Goal: Complete application form

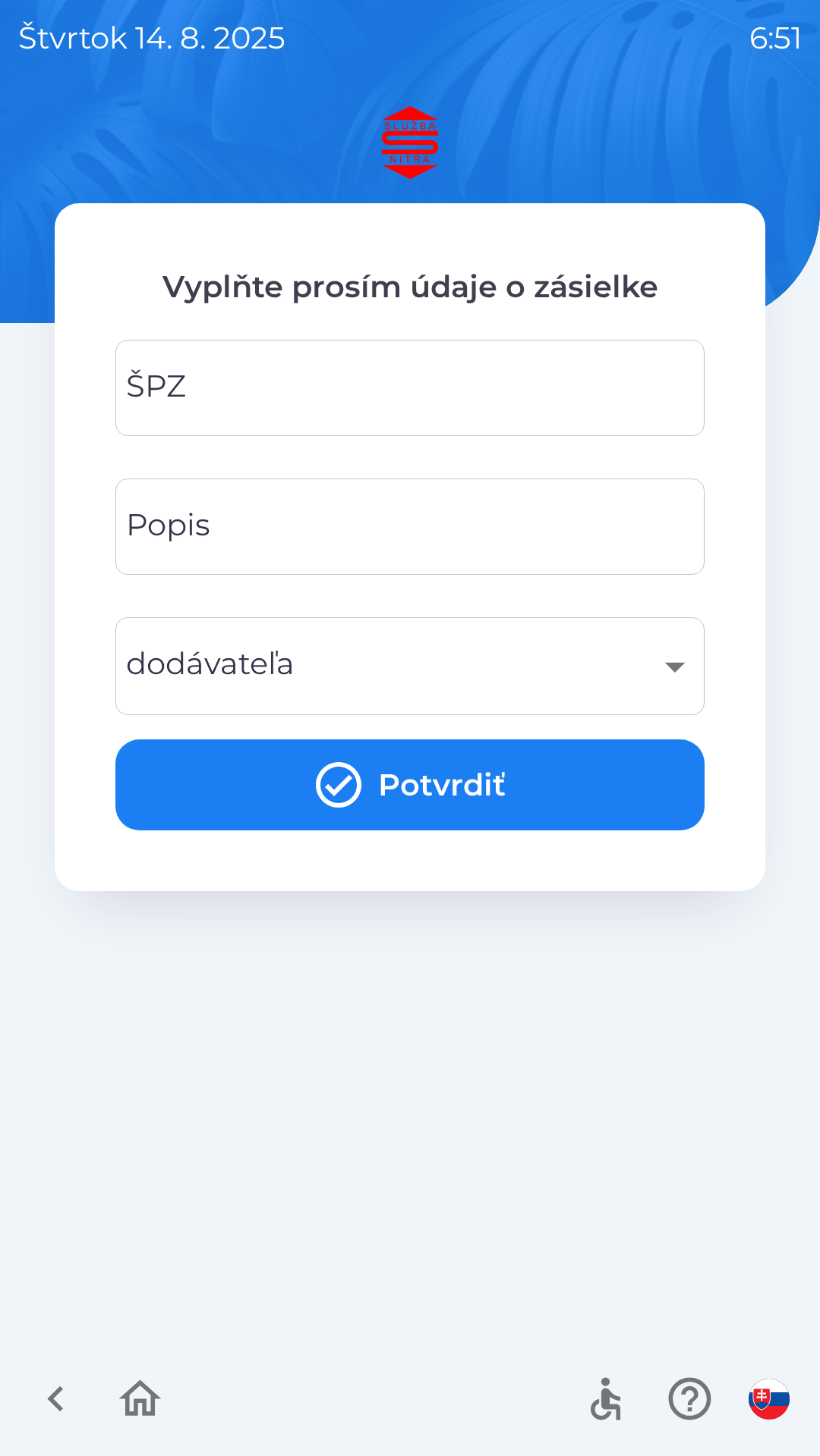
click at [403, 370] on input "ŠPZ" at bounding box center [409, 388] width 552 height 60
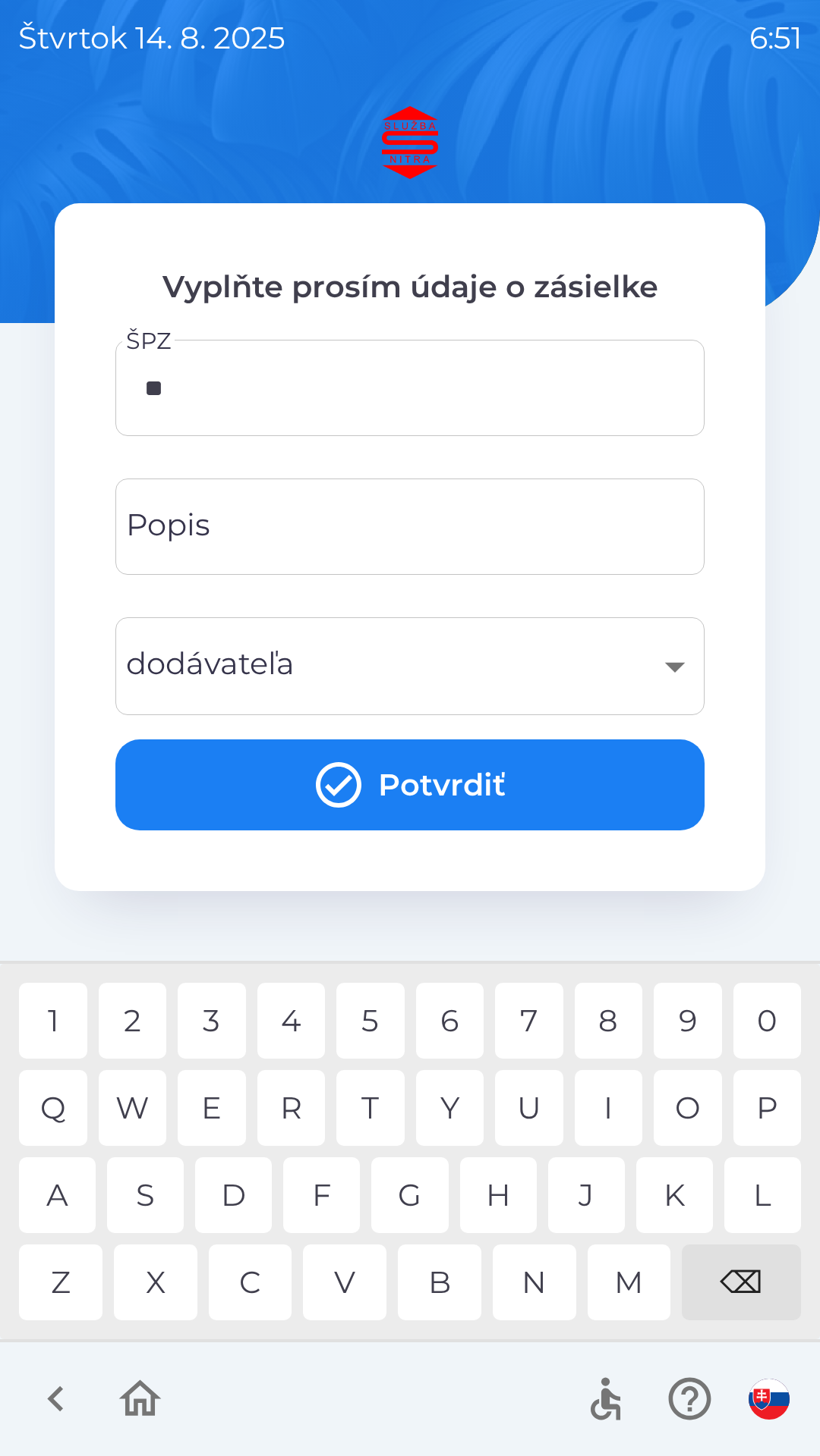
click at [760, 1189] on div "L" at bounding box center [762, 1195] width 77 height 76
click at [300, 1018] on div "4" at bounding box center [291, 1020] width 68 height 76
click at [217, 998] on div "3" at bounding box center [211, 1020] width 68 height 76
click at [217, 1011] on div "3" at bounding box center [211, 1020] width 68 height 76
type input "*******"
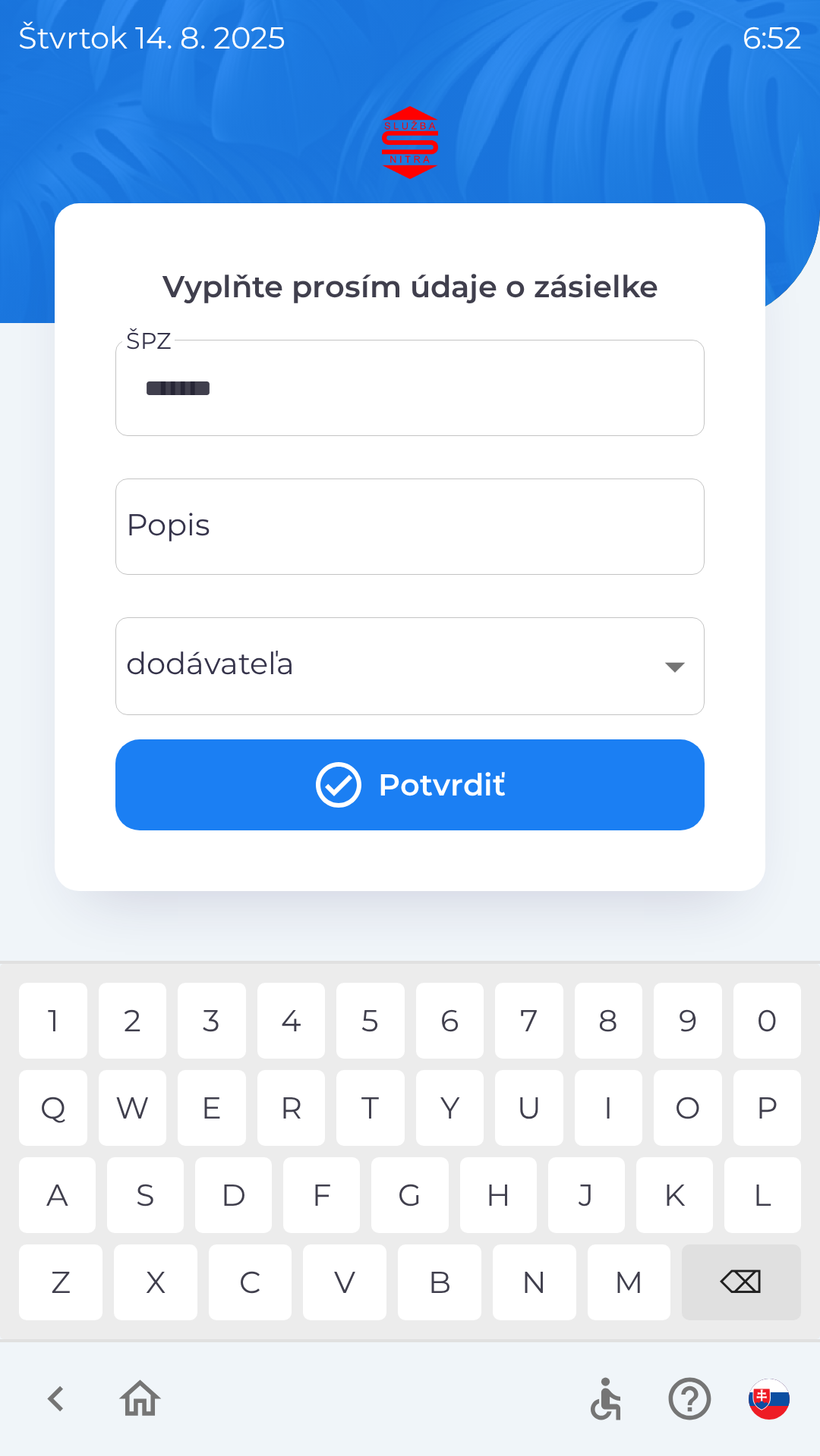
click at [213, 1107] on div "E" at bounding box center [211, 1108] width 68 height 76
click at [382, 535] on input "Popis" at bounding box center [409, 527] width 552 height 60
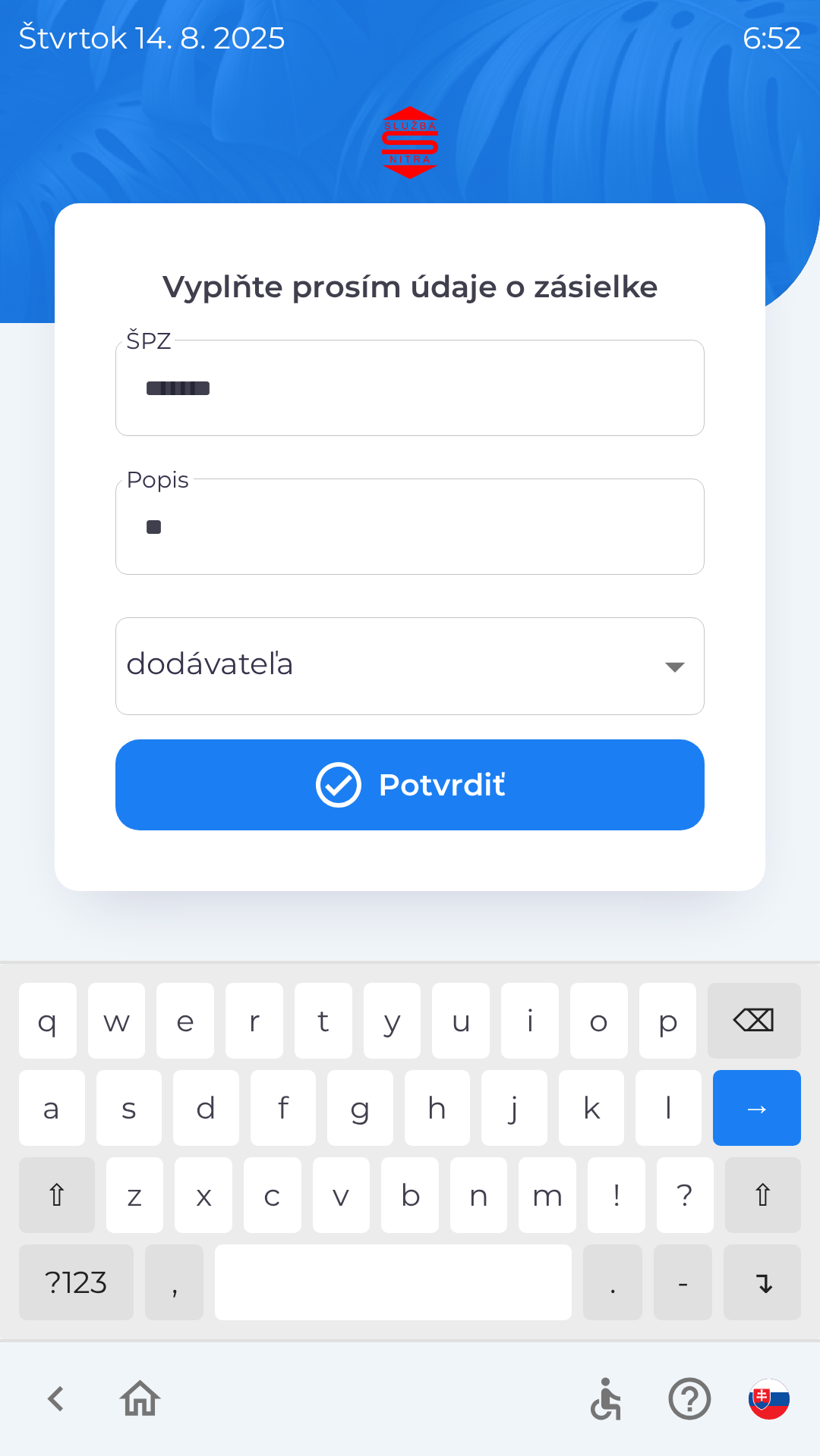
click at [397, 1016] on div "y" at bounding box center [393, 1020] width 58 height 76
click at [59, 1109] on div "a" at bounding box center [52, 1108] width 66 height 76
click at [205, 1116] on div "d" at bounding box center [205, 1108] width 66 height 76
click at [408, 1295] on div at bounding box center [393, 1282] width 356 height 76
click at [610, 1015] on div "o" at bounding box center [599, 1020] width 58 height 76
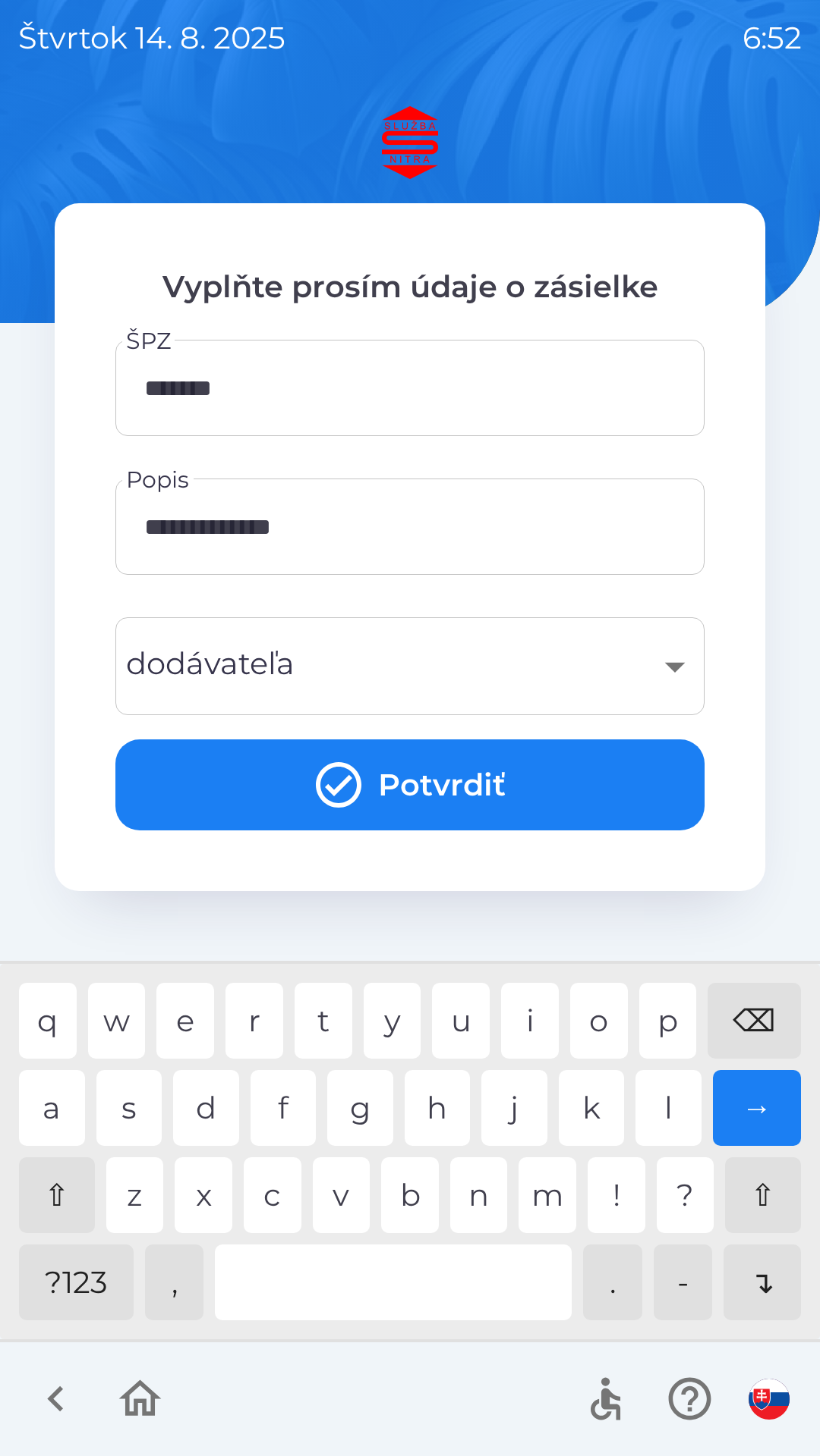
click at [663, 1095] on div "l" at bounding box center [668, 1108] width 66 height 76
click at [391, 1022] on div "y" at bounding box center [393, 1020] width 58 height 76
click at [353, 1292] on div at bounding box center [393, 1282] width 356 height 76
type input "**********"
click at [613, 667] on div "​" at bounding box center [409, 666] width 552 height 61
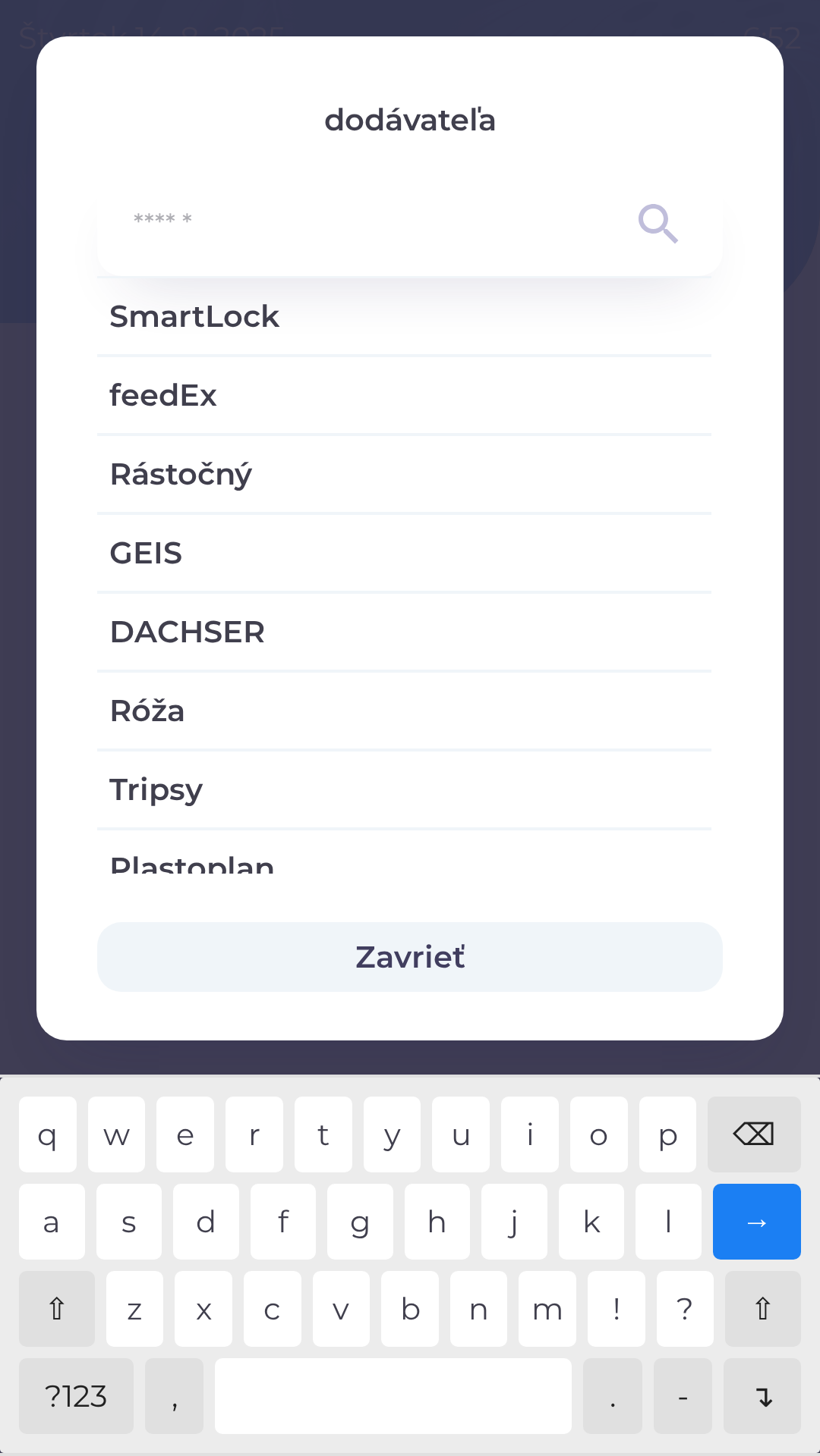
scroll to position [1301, 0]
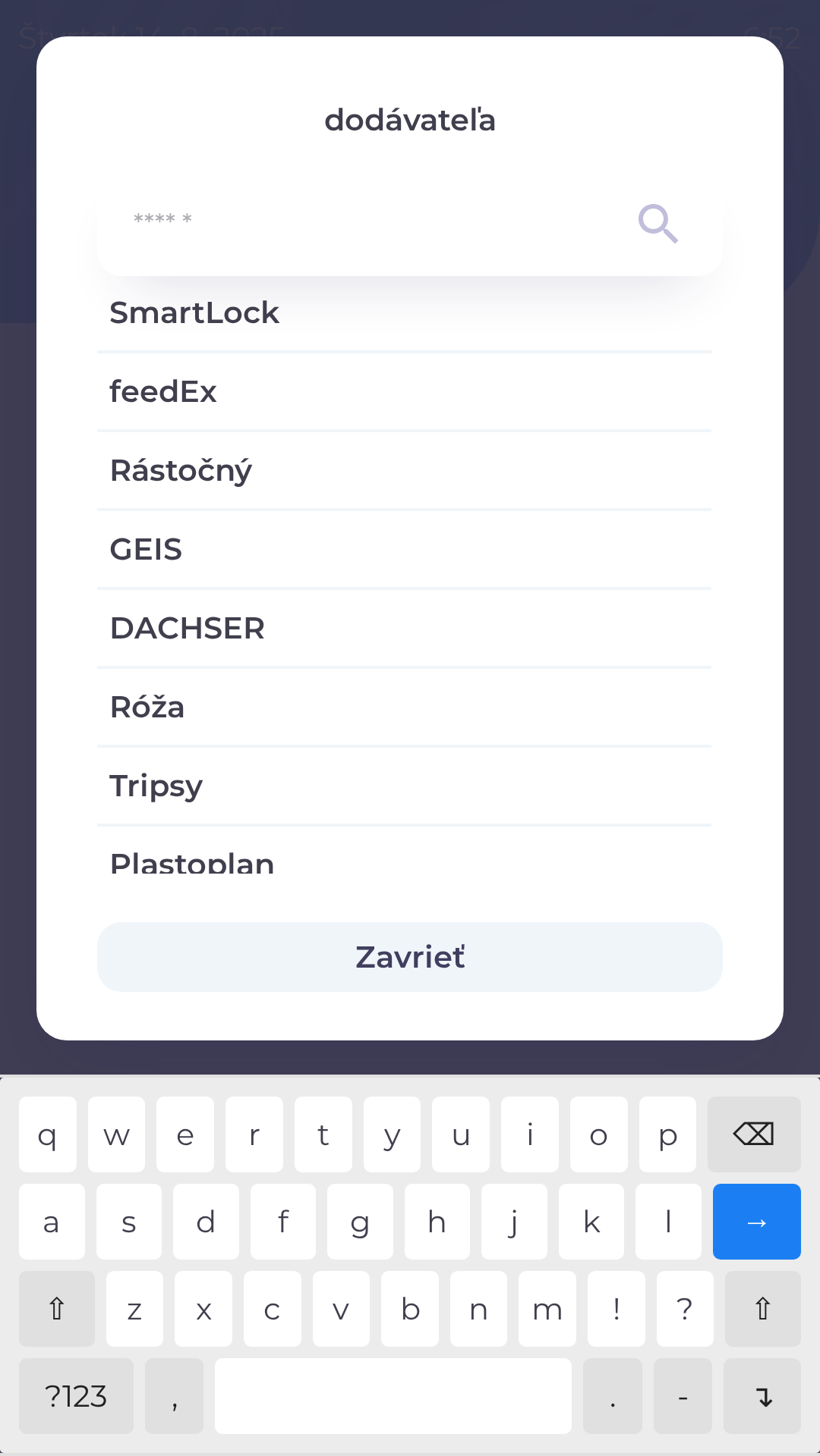
click at [157, 672] on div "Róža" at bounding box center [403, 706] width 614 height 76
type input "***"
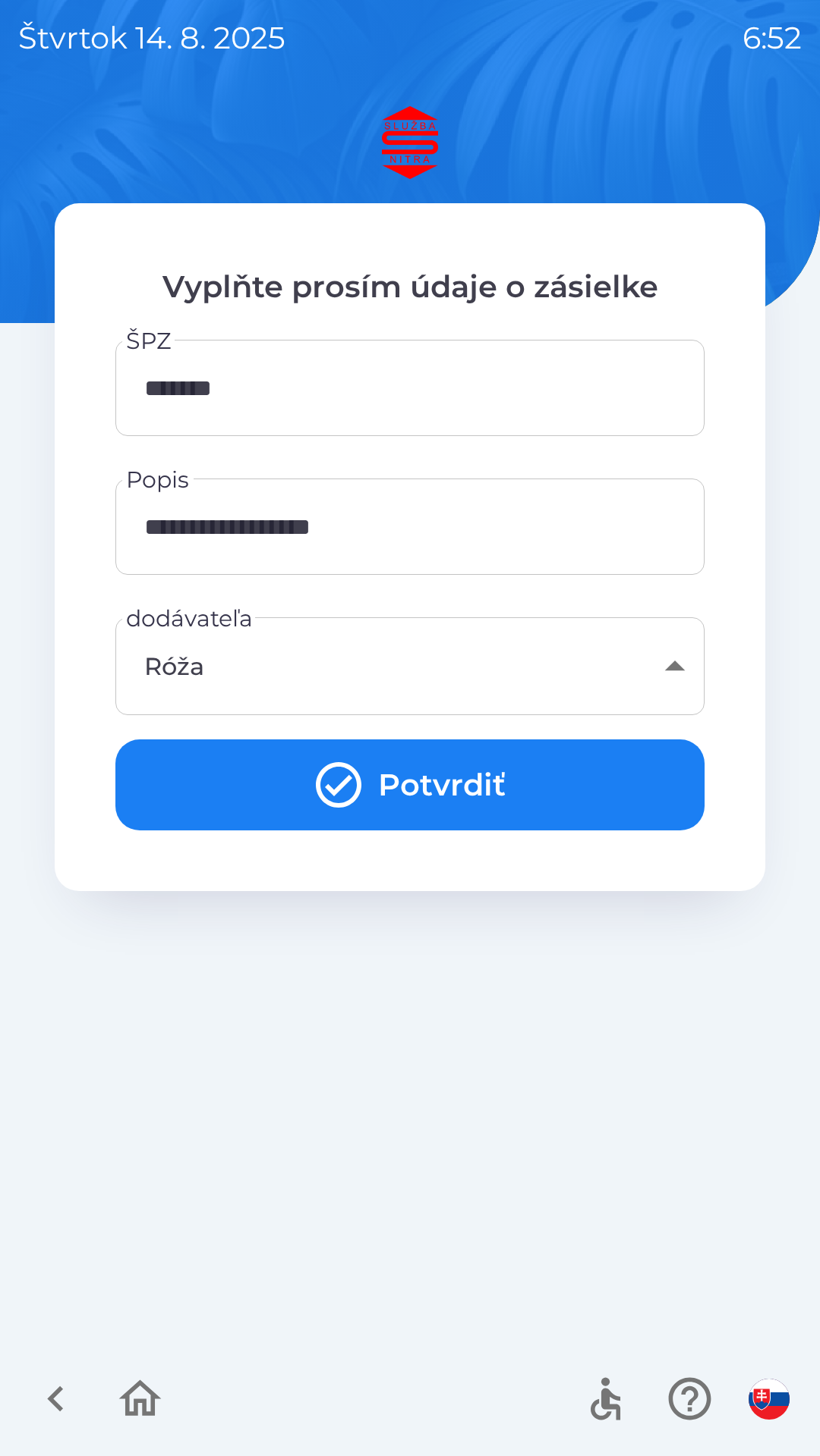
scroll to position [0, 0]
click at [198, 667] on div "Róža" at bounding box center [409, 666] width 552 height 61
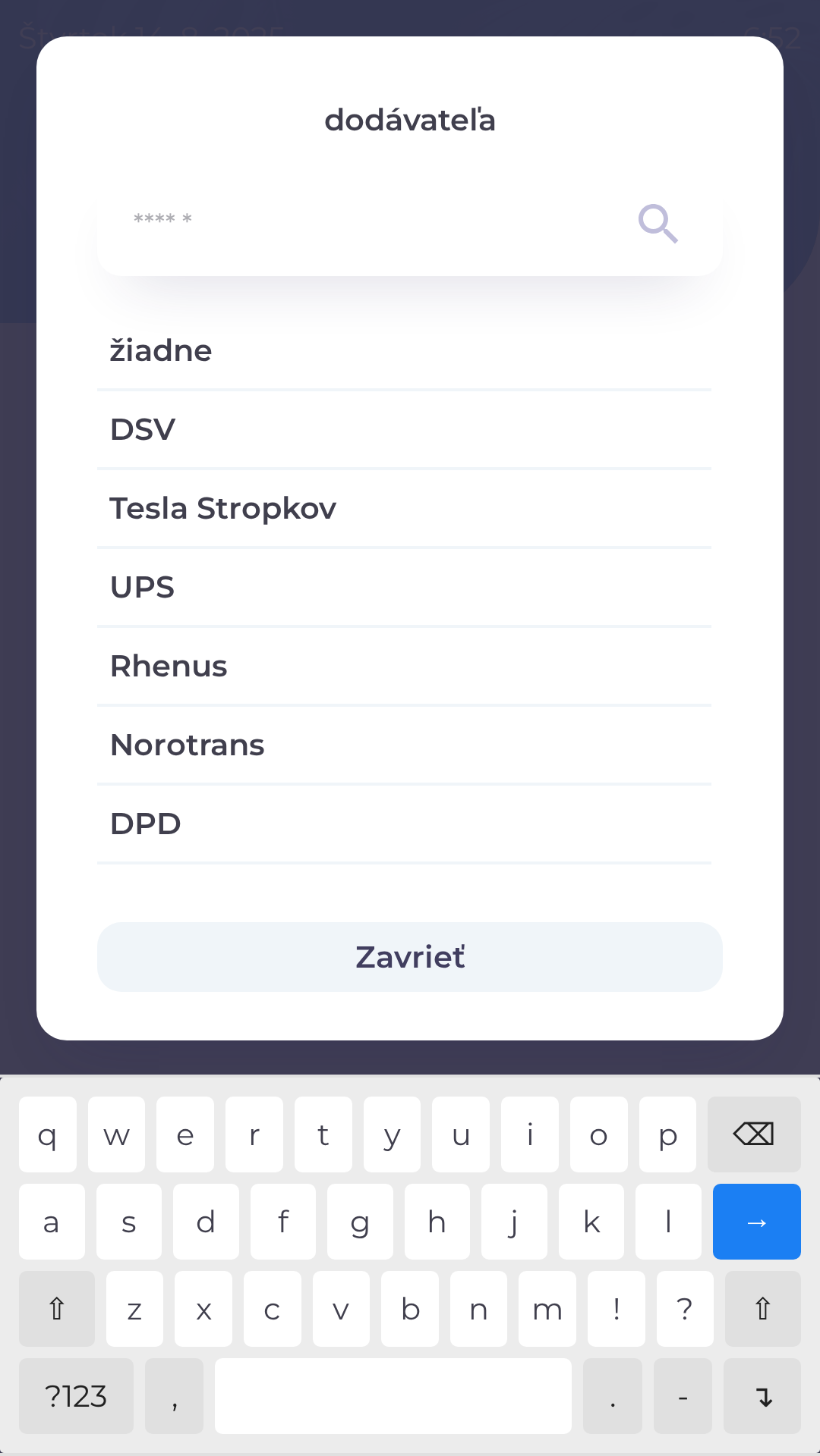
click at [398, 360] on span "žiadne" at bounding box center [404, 349] width 590 height 45
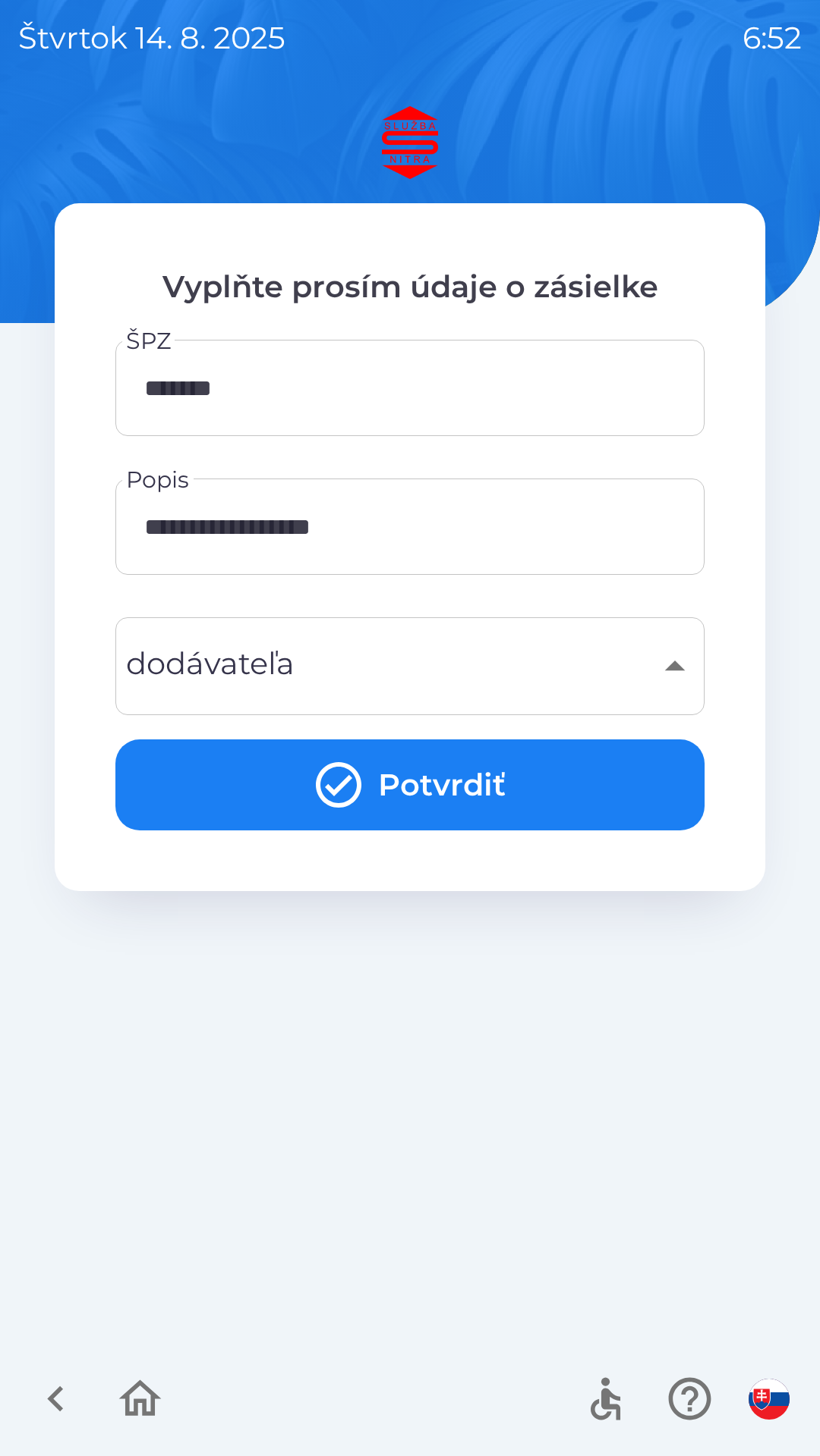
click at [497, 794] on button "Potvrdiť" at bounding box center [409, 785] width 589 height 91
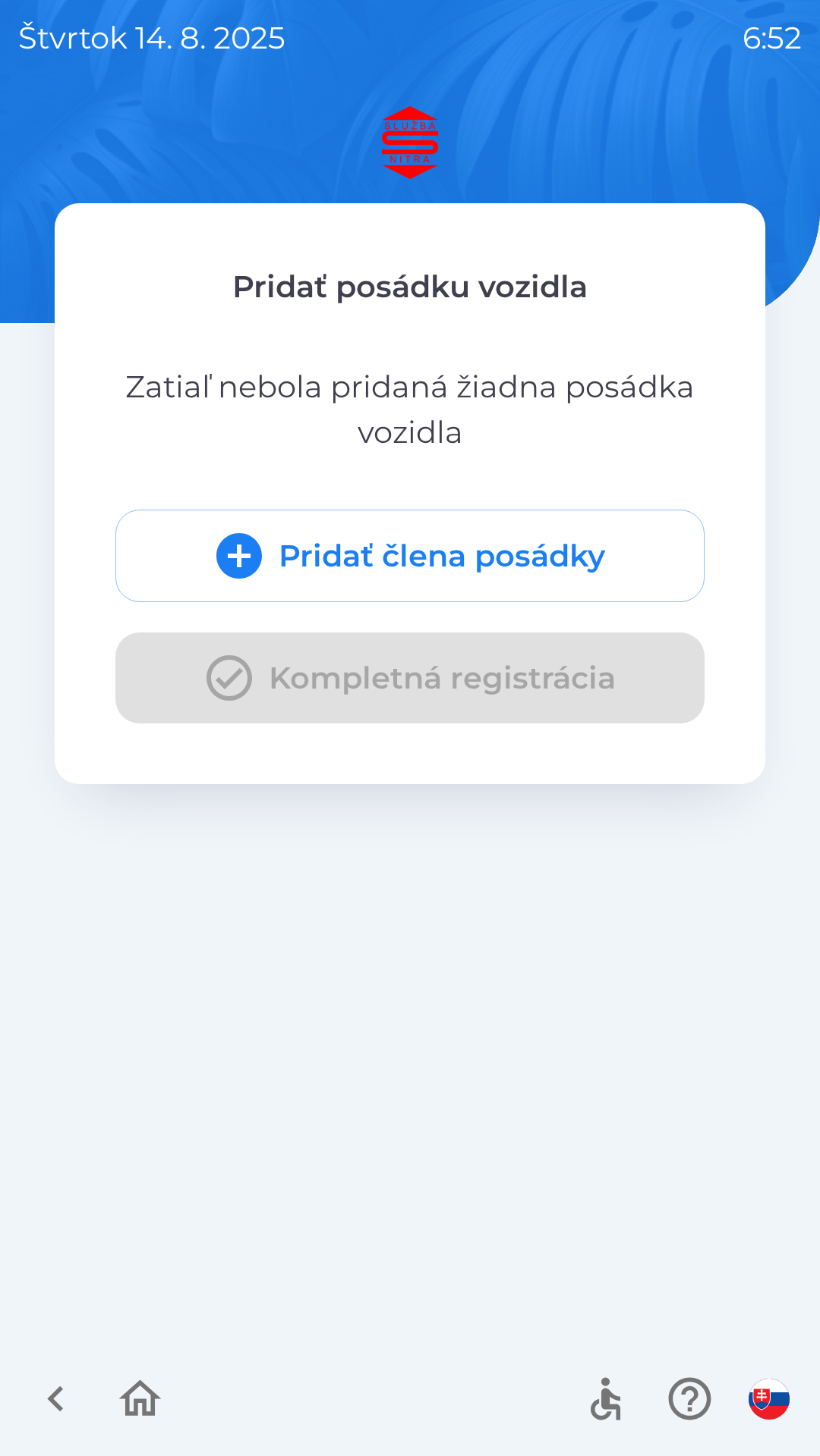
click at [567, 559] on button "Pridať člena posádky" at bounding box center [409, 556] width 589 height 92
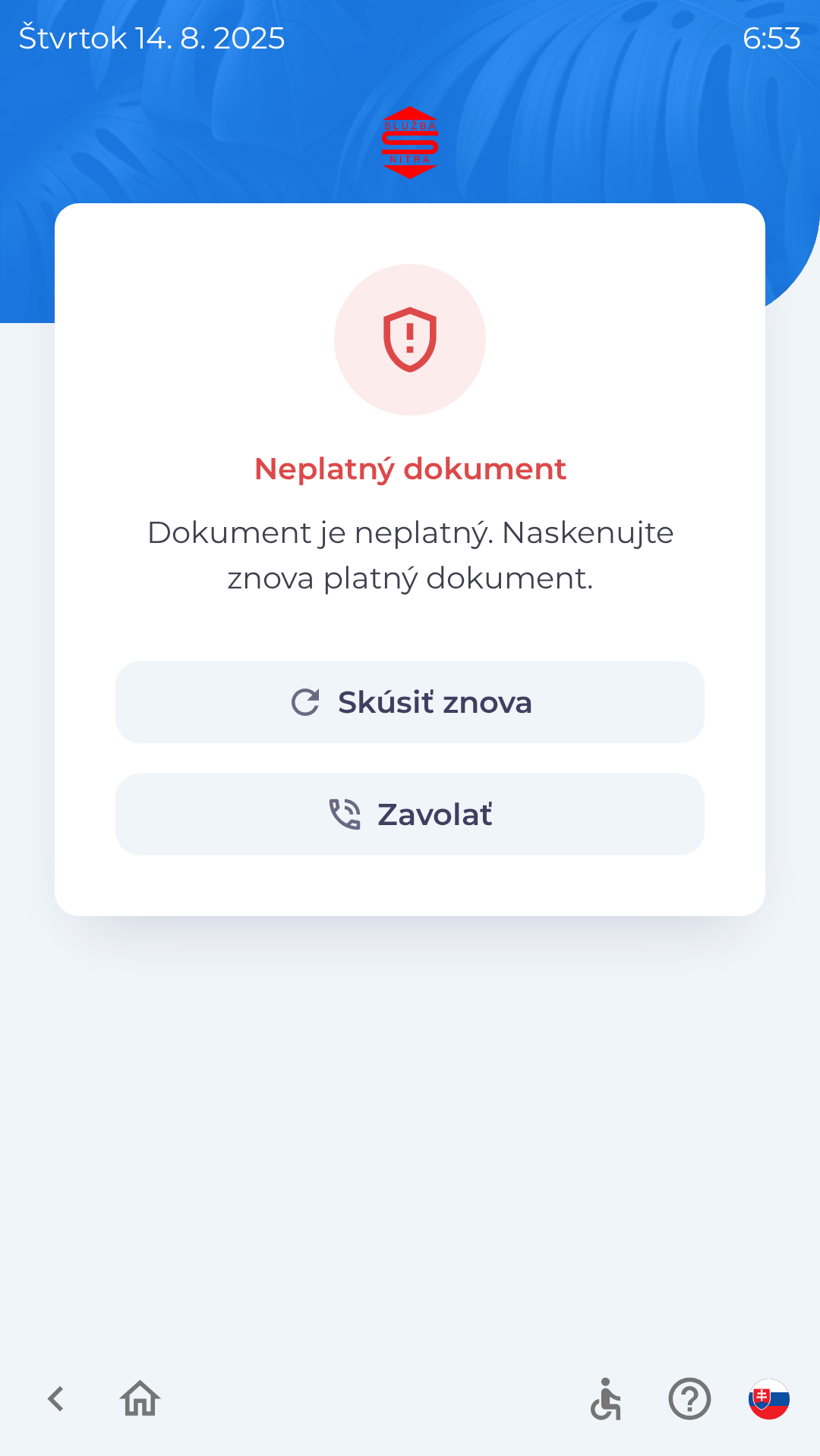
click at [455, 697] on button "Skúsiť znova" at bounding box center [409, 702] width 589 height 82
click at [487, 705] on button "Skúsiť znova" at bounding box center [409, 702] width 589 height 82
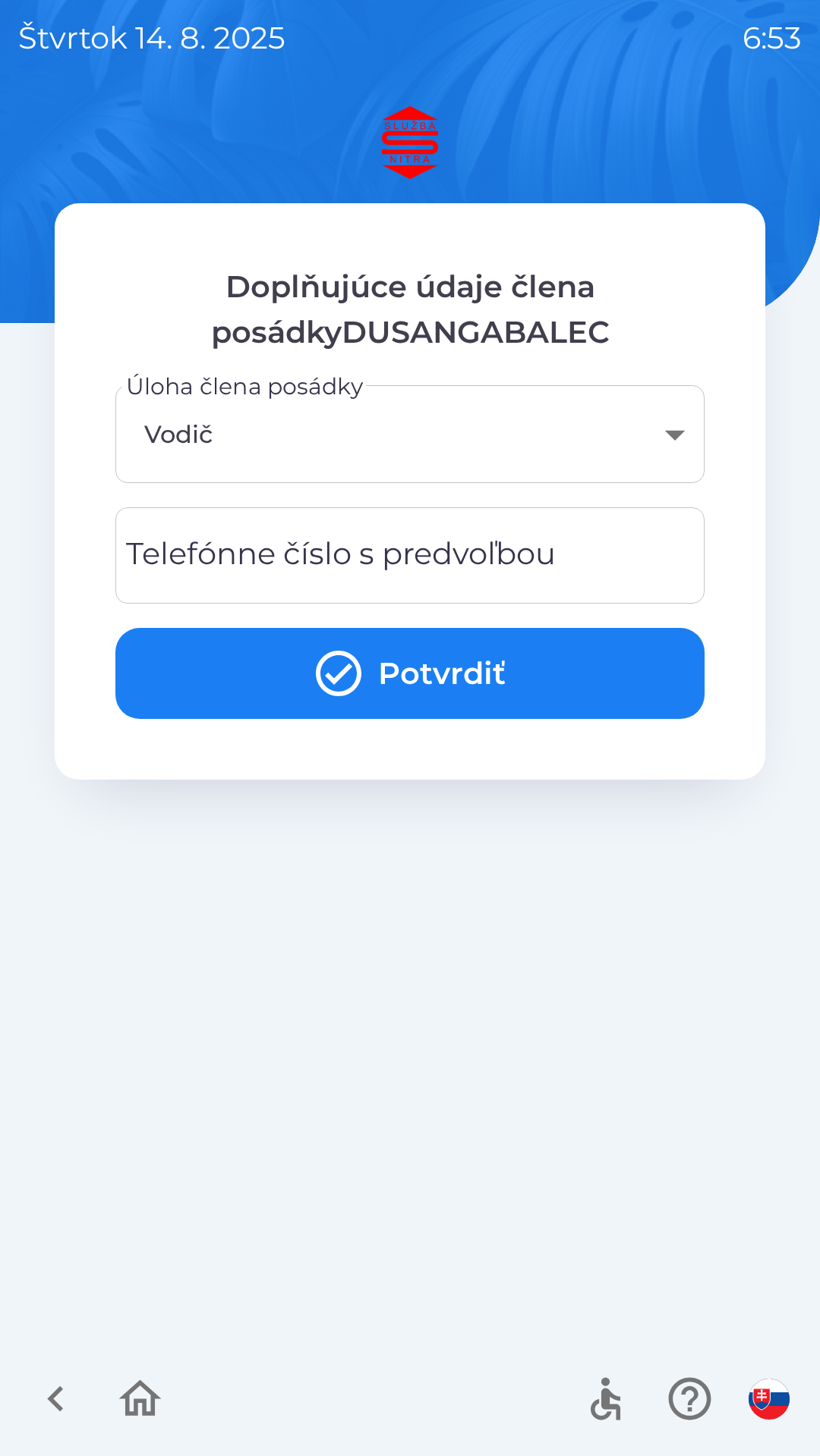
click at [479, 556] on div "Telefónne číslo s predvoľbou Telefónne číslo s predvoľbou" at bounding box center [409, 556] width 589 height 96
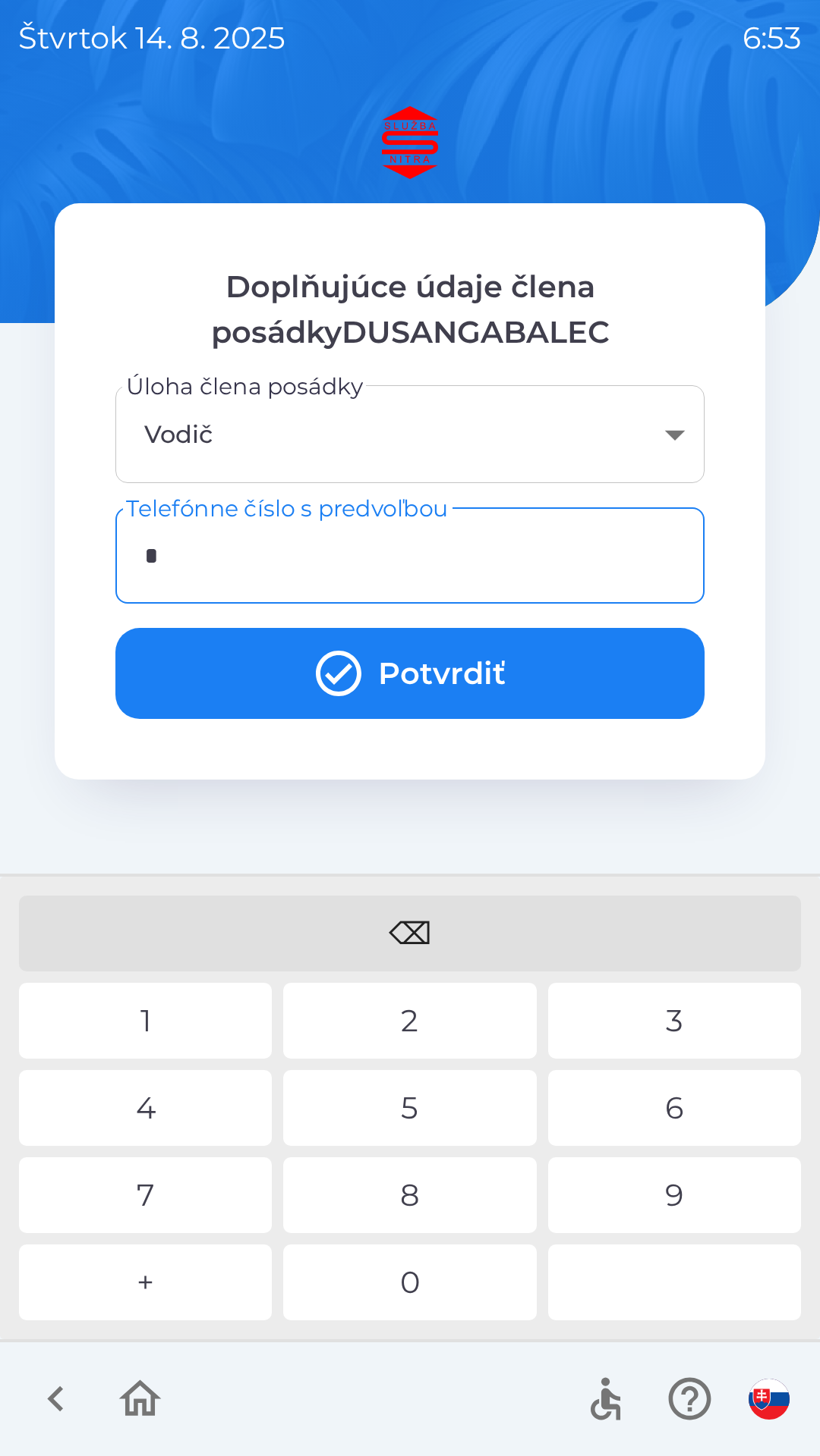
click at [143, 1300] on div "+" at bounding box center [145, 1282] width 253 height 76
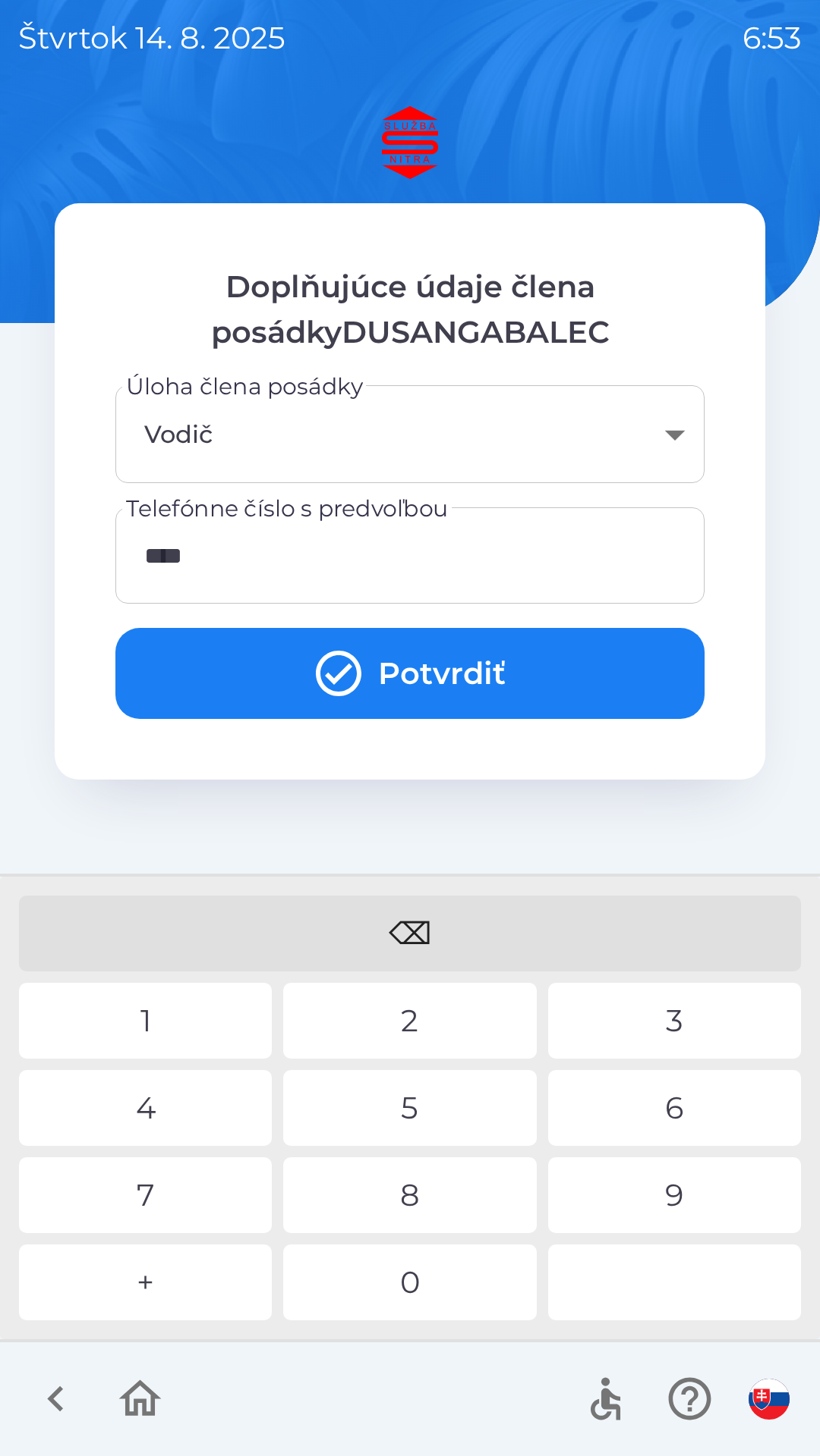
click at [139, 1015] on div "1" at bounding box center [145, 1020] width 253 height 76
click at [408, 1276] on div "0" at bounding box center [409, 1282] width 253 height 76
click at [689, 1087] on div "6" at bounding box center [674, 1108] width 253 height 76
type input "**********"
click at [418, 1214] on div "8" at bounding box center [409, 1195] width 253 height 76
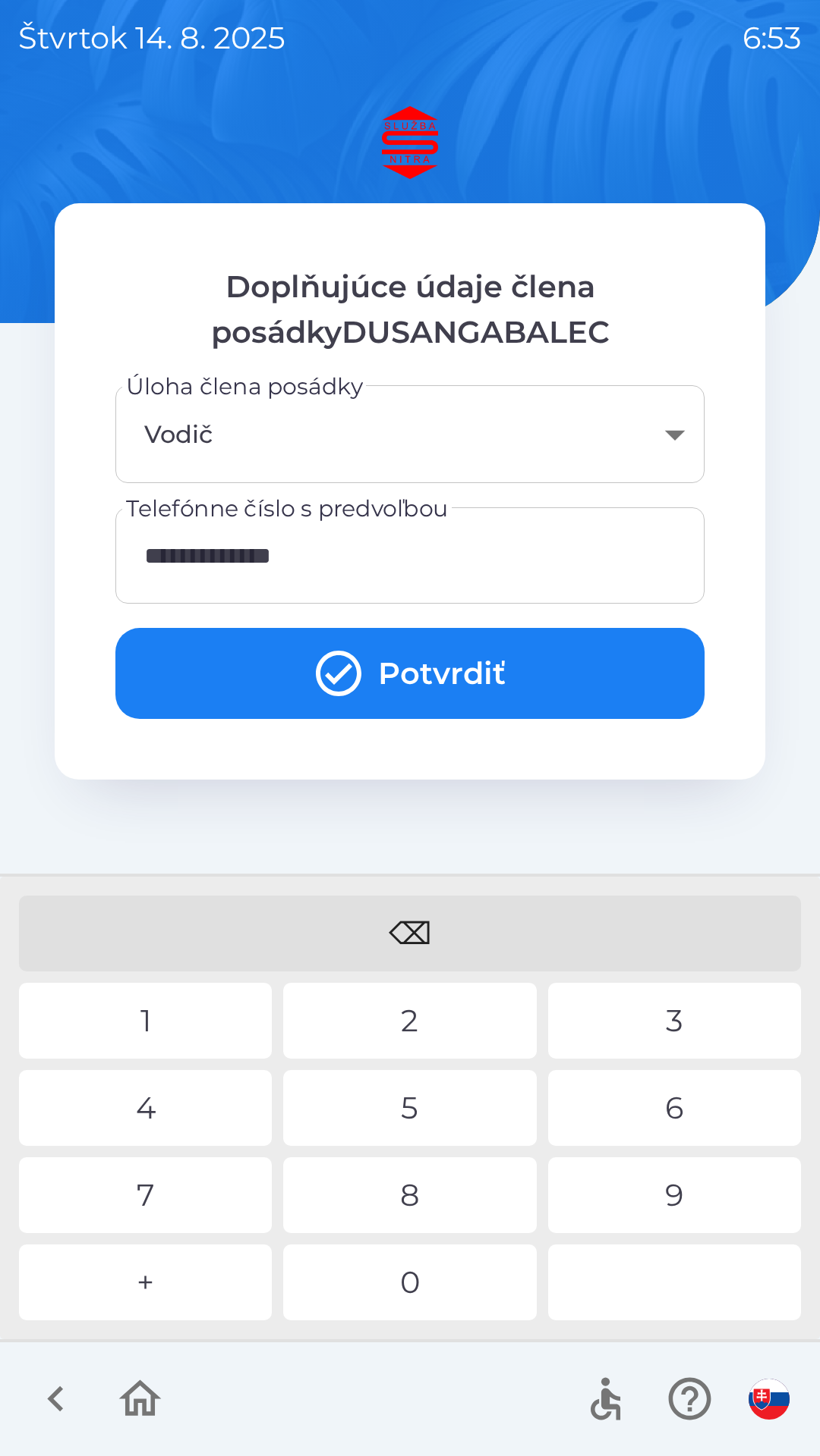
click at [473, 675] on button "Potvrdiť" at bounding box center [409, 673] width 589 height 91
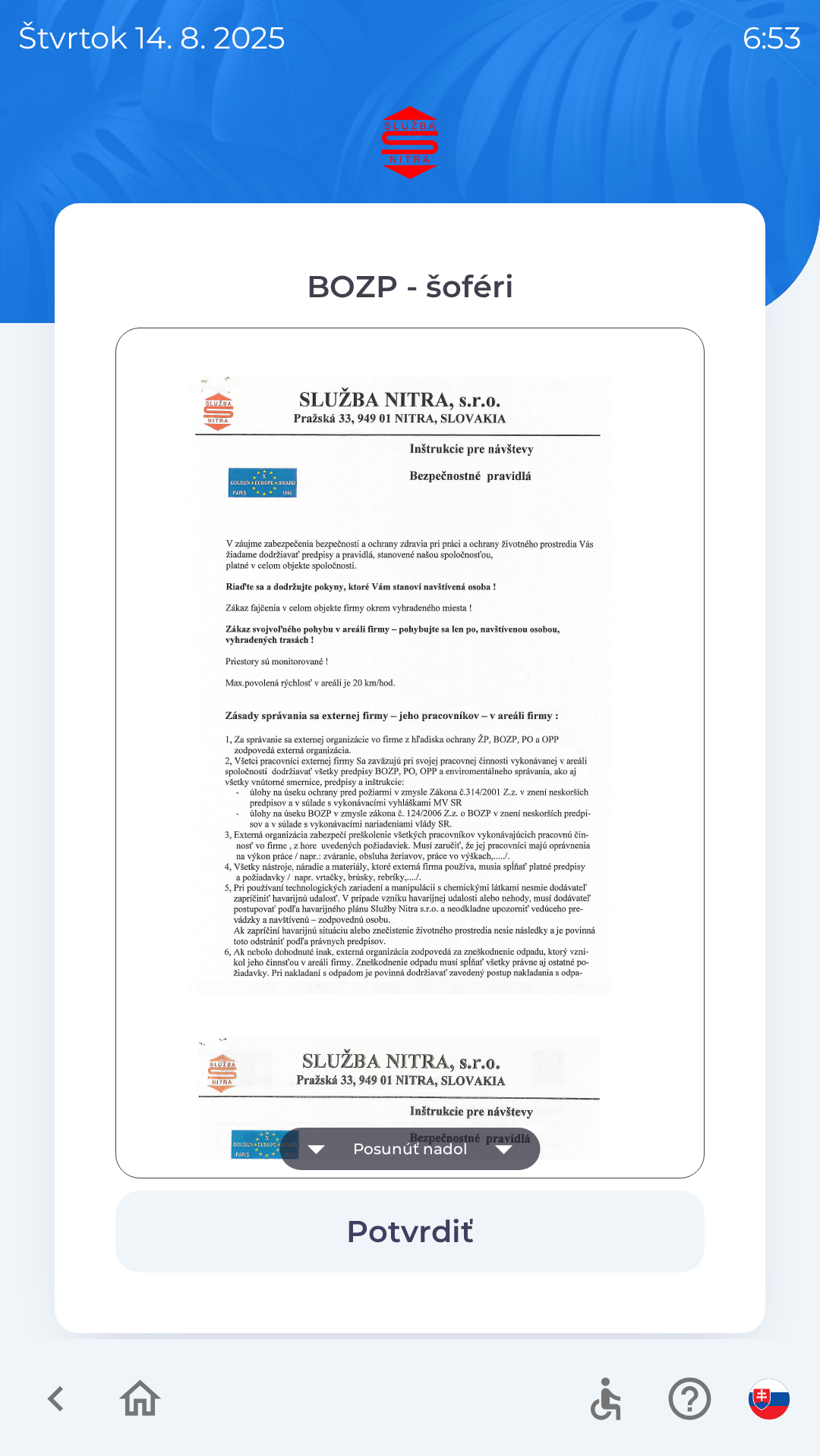
click at [448, 1235] on button "Potvrdiť" at bounding box center [409, 1231] width 589 height 82
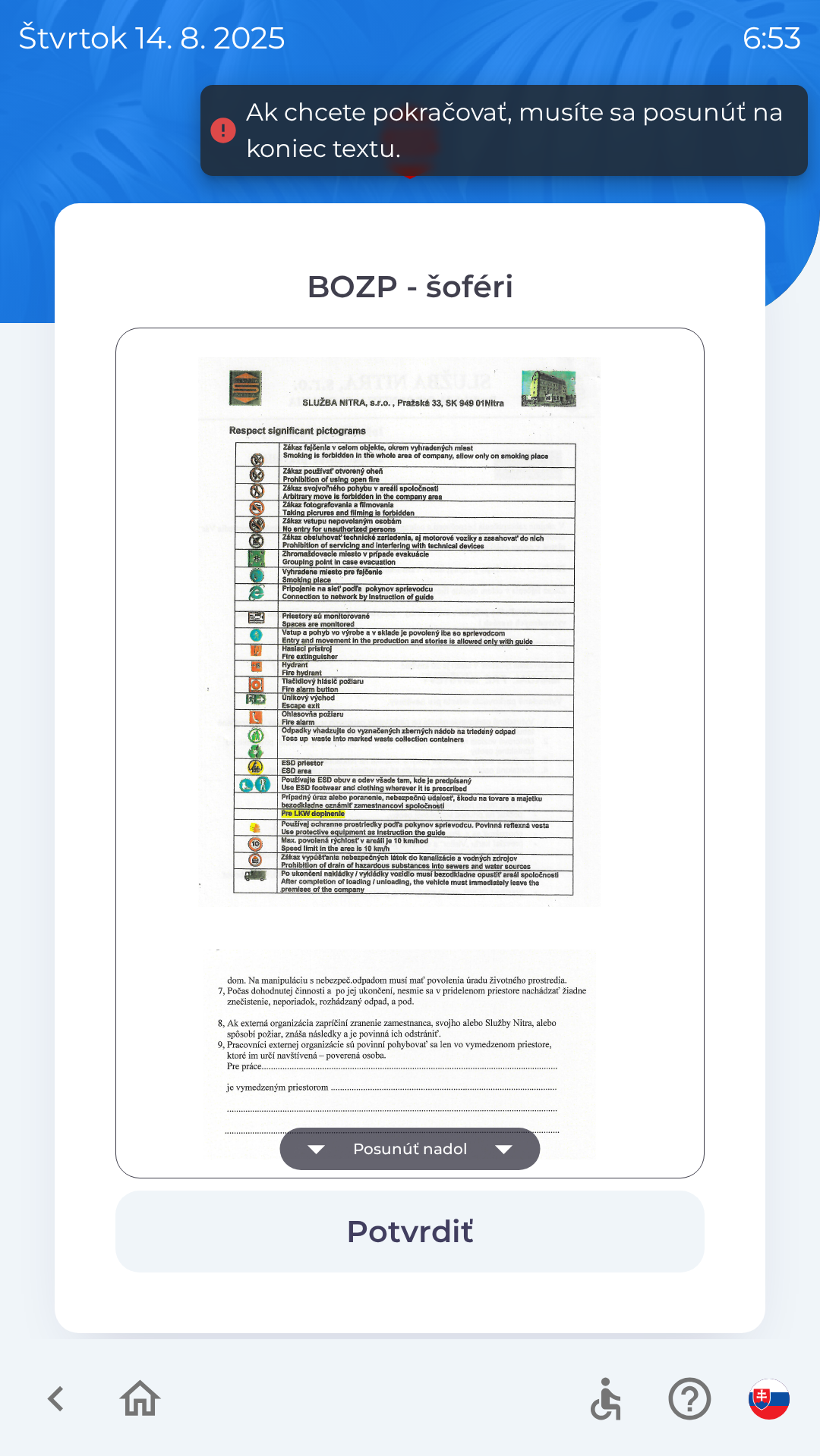
scroll to position [1700, 0]
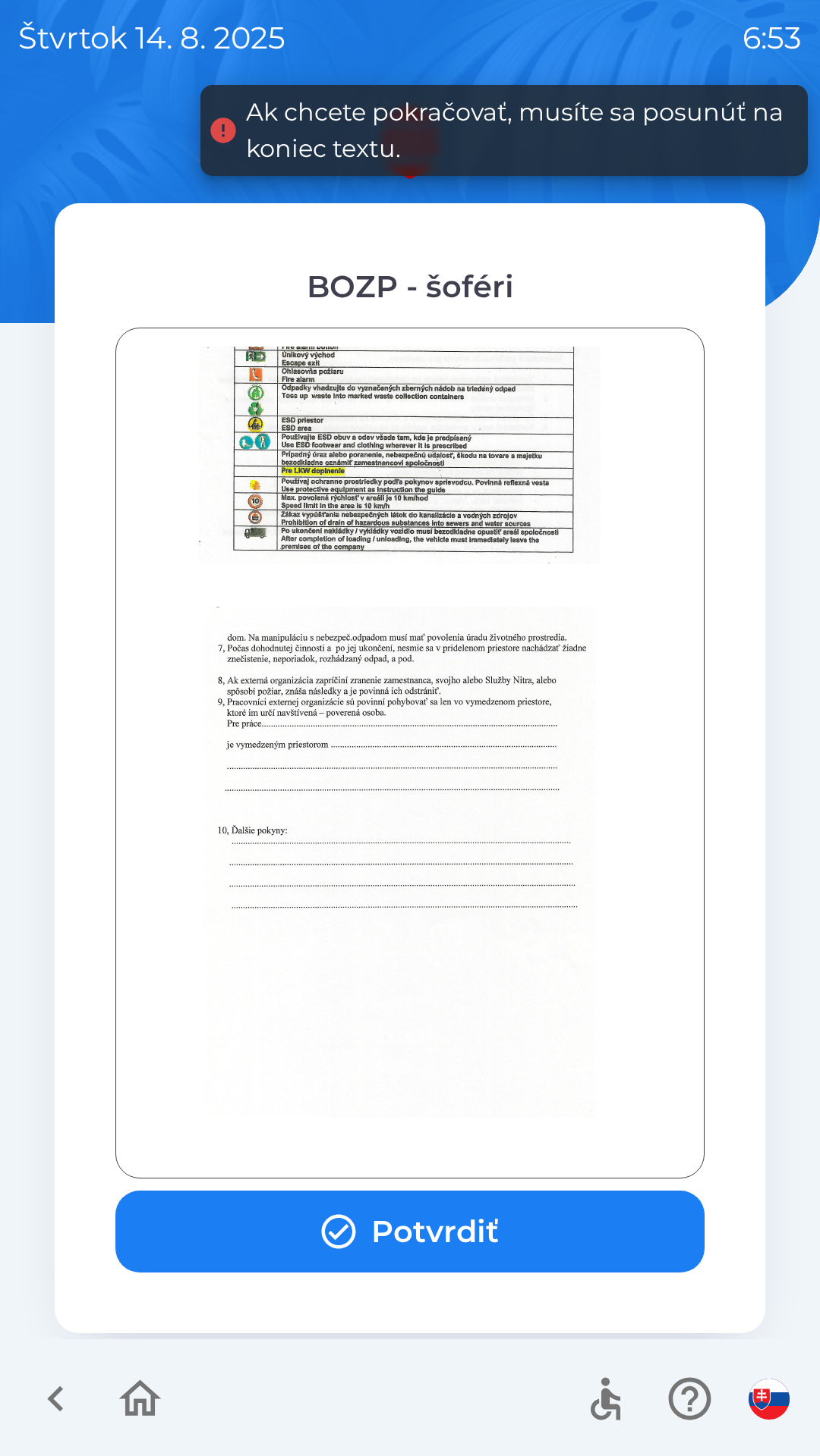
click at [511, 1236] on button "Potvrdiť" at bounding box center [409, 1231] width 589 height 82
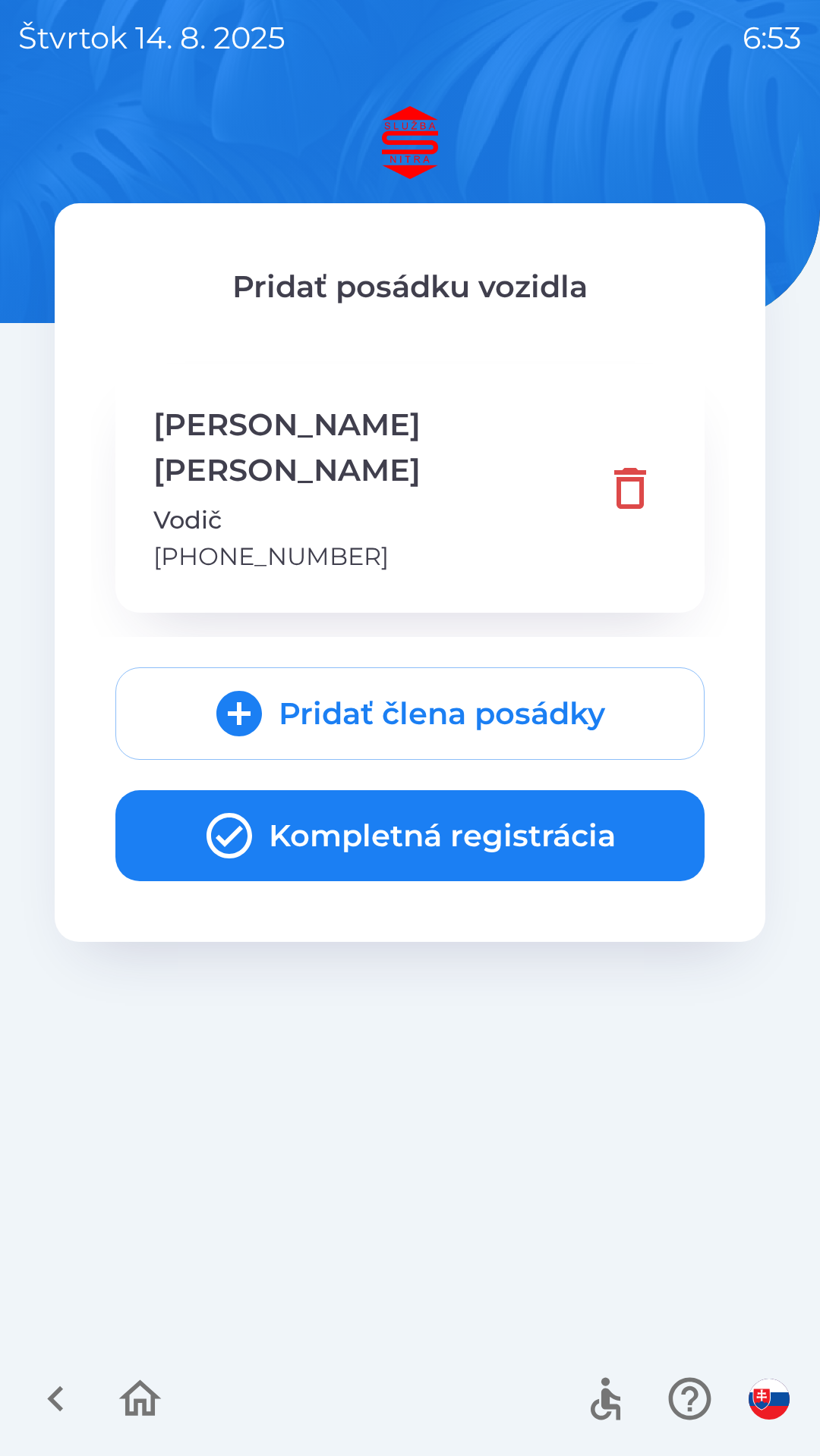
click at [506, 791] on button "Kompletná registrácia" at bounding box center [409, 836] width 589 height 91
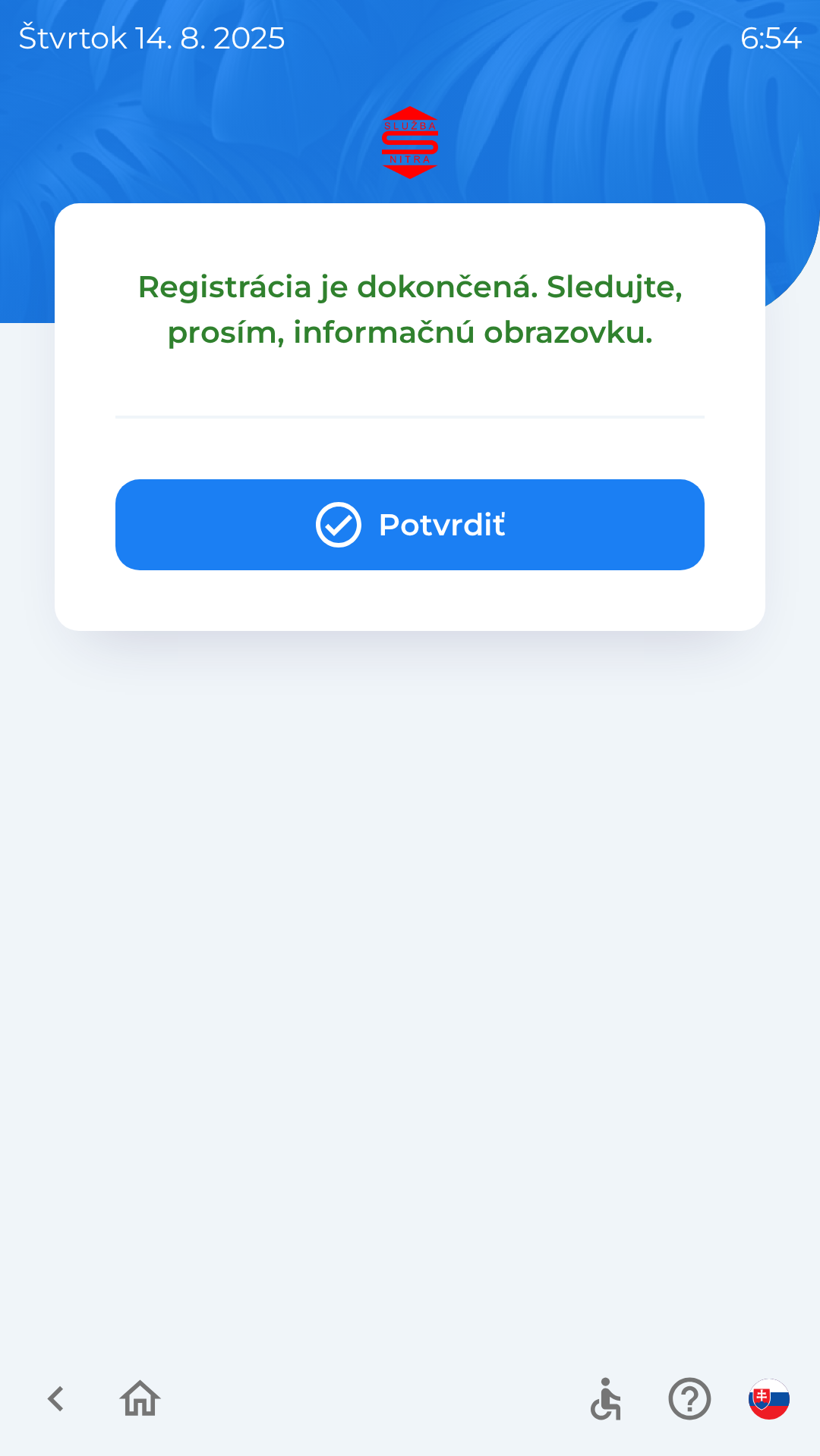
click at [559, 507] on button "Potvrdiť" at bounding box center [409, 524] width 589 height 91
